Goal: Information Seeking & Learning: Learn about a topic

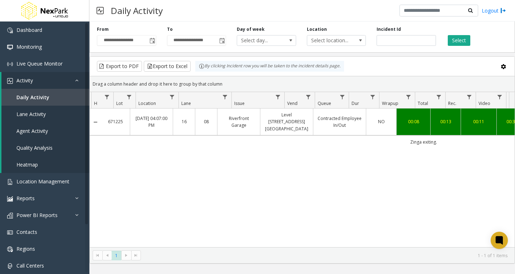
scroll to position [0, 82]
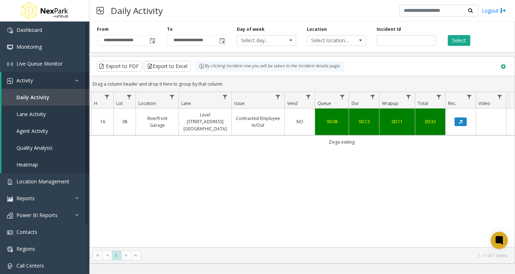
click at [506, 66] on span at bounding box center [503, 67] width 8 height 8
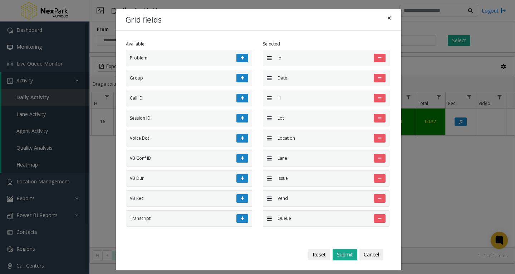
click at [389, 20] on button "×" at bounding box center [389, 18] width 14 height 18
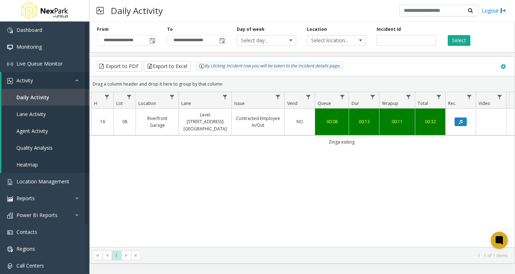
click at [502, 65] on span at bounding box center [503, 67] width 8 height 8
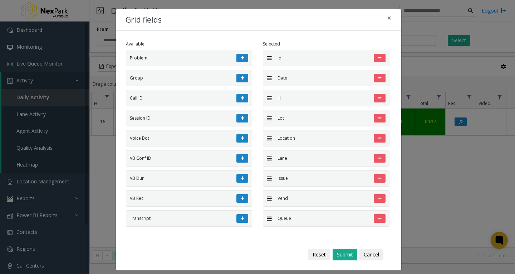
drag, startPoint x: 177, startPoint y: 60, endPoint x: 216, endPoint y: 67, distance: 39.5
click at [216, 67] on ul "Problem Group Call ID Session ID Voice Bot VB Conf ID VB Dur VB Rec Transcript …" at bounding box center [192, 139] width 132 height 179
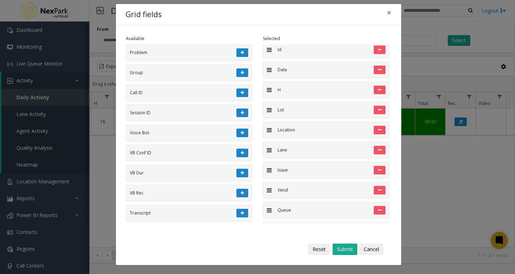
scroll to position [0, 0]
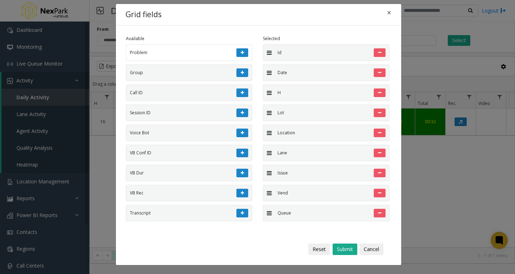
click at [196, 54] on div at bounding box center [197, 52] width 101 height 9
click at [139, 52] on li "Problem" at bounding box center [189, 52] width 127 height 16
click at [241, 52] on icon at bounding box center [242, 52] width 3 height 4
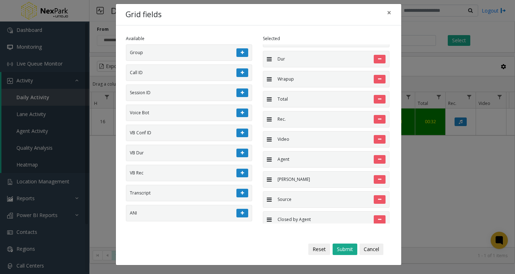
scroll to position [202, 0]
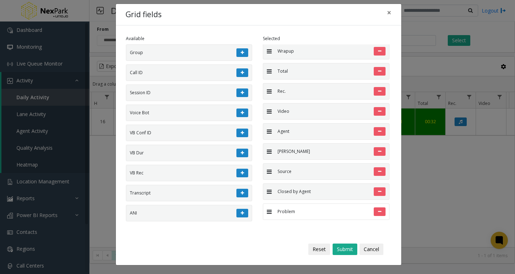
click at [282, 215] on li "Problem" at bounding box center [326, 211] width 127 height 16
click at [378, 213] on icon at bounding box center [379, 211] width 3 height 4
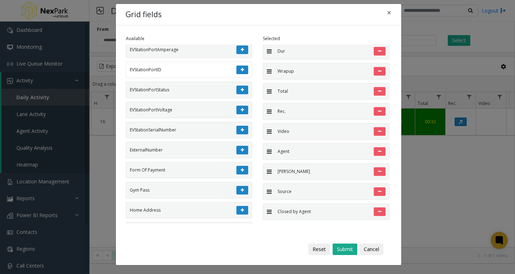
scroll to position [1323, 0]
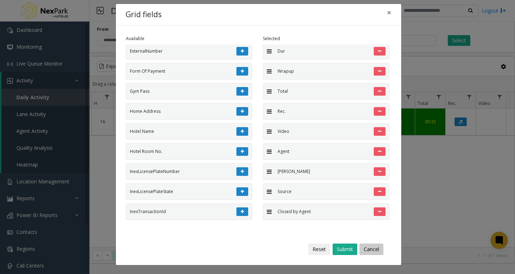
click at [377, 249] on button "Cancel" at bounding box center [371, 248] width 24 height 11
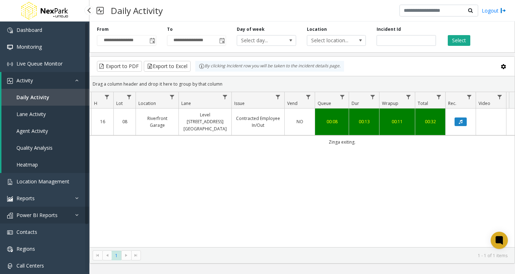
click at [76, 211] on link "Power BI Reports" at bounding box center [44, 214] width 89 height 17
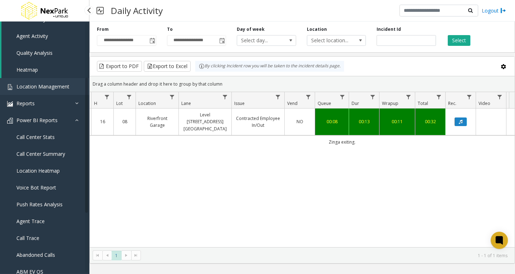
scroll to position [107, 0]
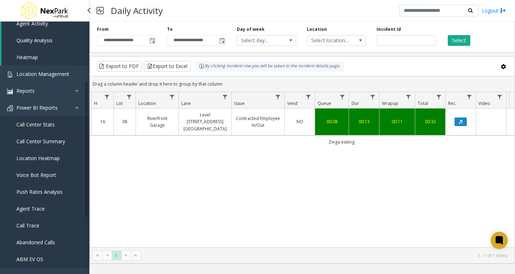
click at [51, 170] on link "Voice Bot Report" at bounding box center [44, 174] width 89 height 17
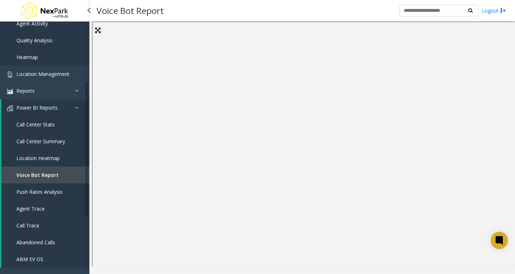
click at [43, 142] on span "Call Center Summary" at bounding box center [40, 141] width 49 height 7
